Goal: Transaction & Acquisition: Purchase product/service

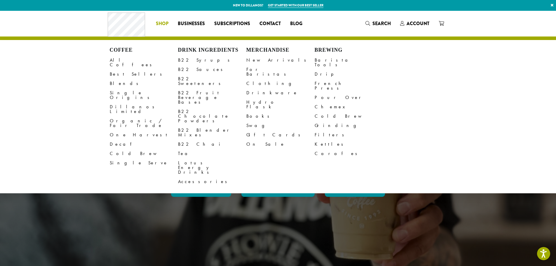
click at [164, 22] on span "Shop" at bounding box center [162, 23] width 13 height 7
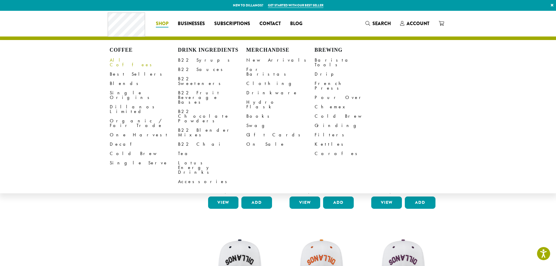
click at [124, 61] on link "All Coffees" at bounding box center [144, 62] width 68 height 14
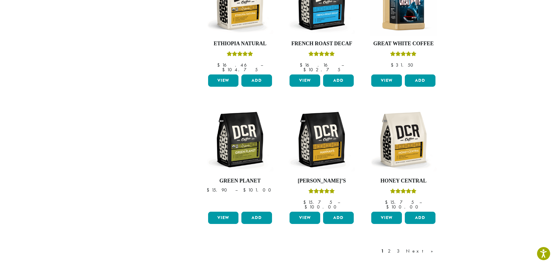
scroll to position [467, 0]
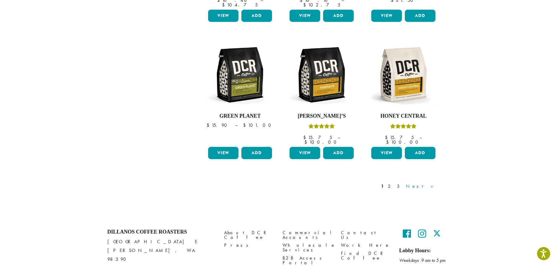
click at [435, 183] on link "Next »" at bounding box center [422, 186] width 34 height 7
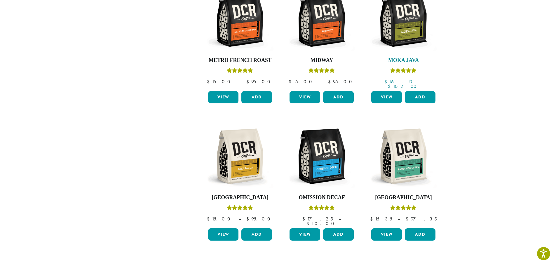
scroll to position [482, 0]
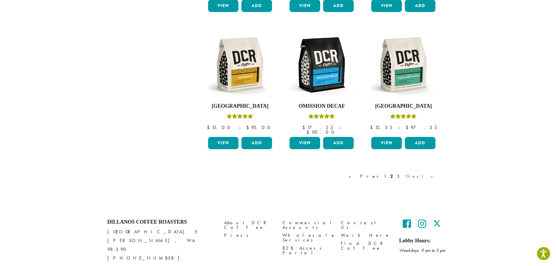
click at [438, 173] on link "Next »" at bounding box center [422, 176] width 34 height 7
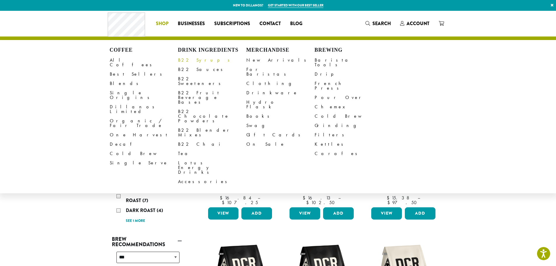
click at [187, 59] on link "B22 Syrups" at bounding box center [212, 59] width 68 height 9
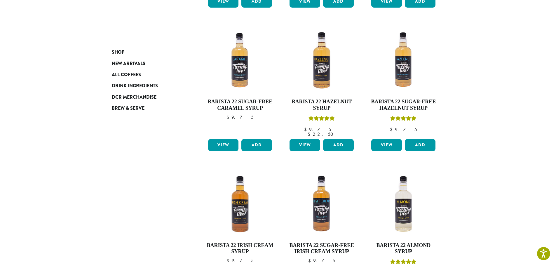
scroll to position [234, 0]
